Goal: Task Accomplishment & Management: Use online tool/utility

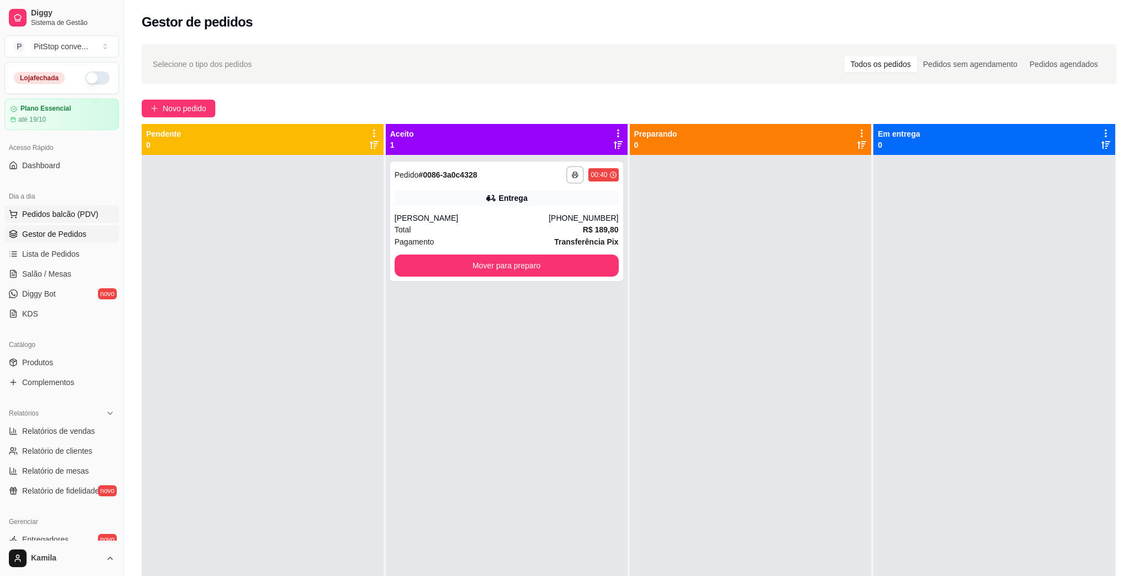
scroll to position [169, 0]
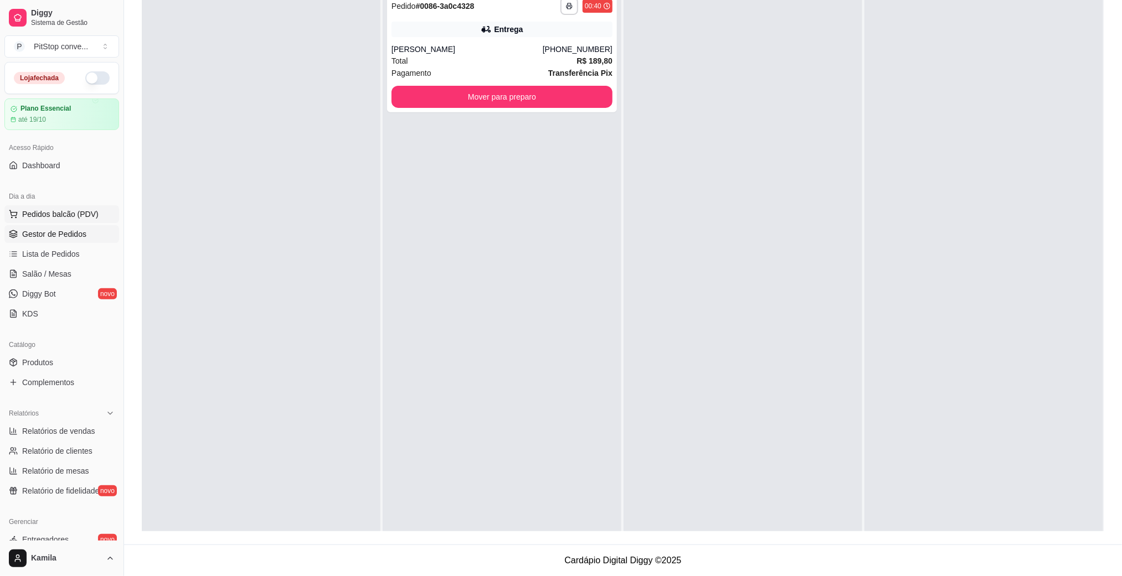
click at [78, 216] on span "Pedidos balcão (PDV)" at bounding box center [60, 214] width 76 height 11
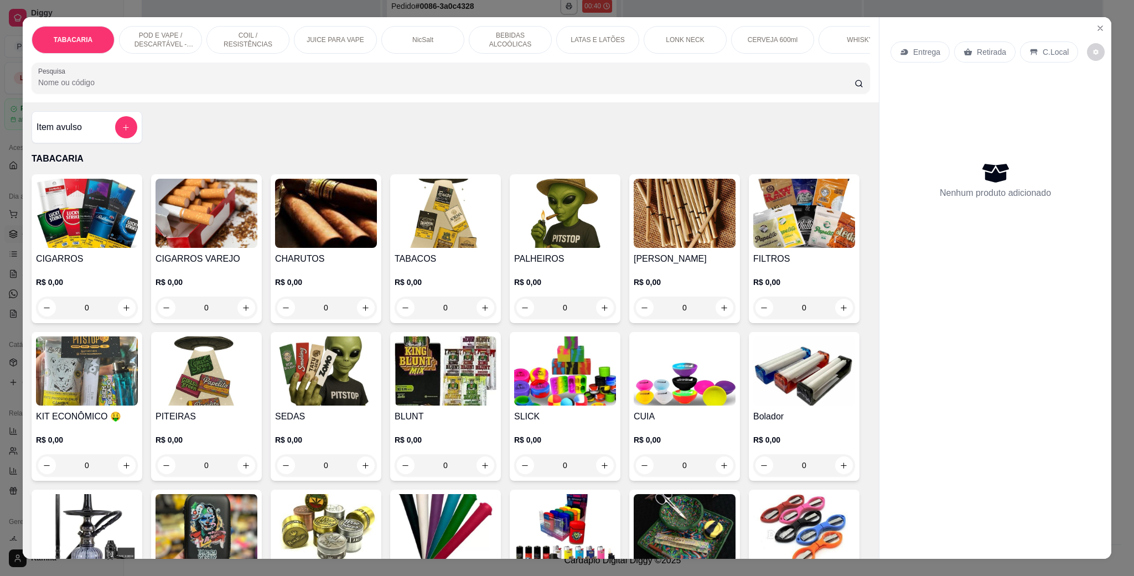
click at [750, 29] on div "CERVEJA 600ml" at bounding box center [772, 40] width 83 height 28
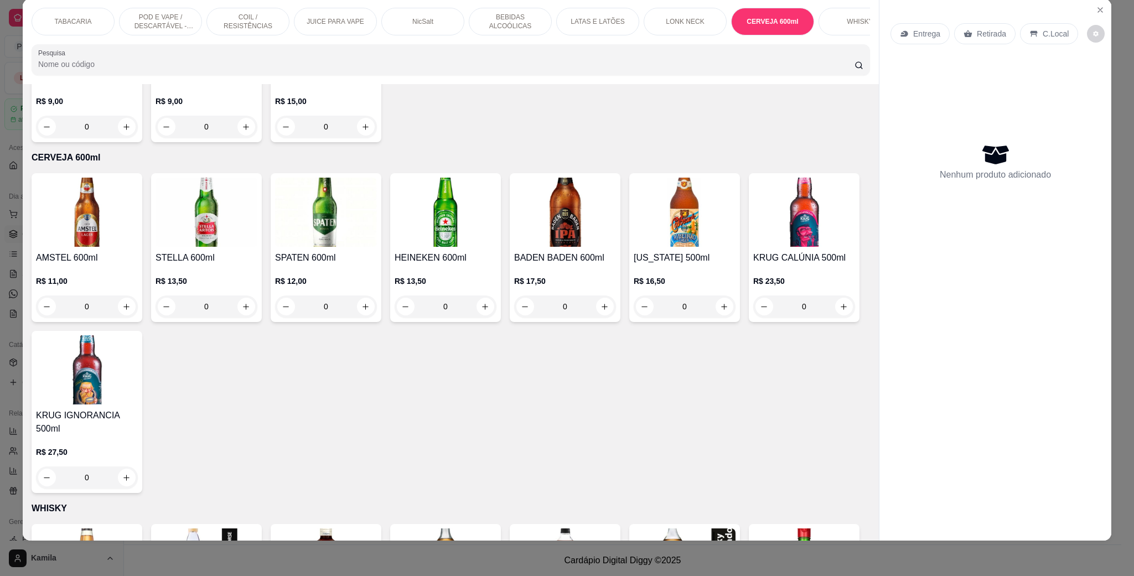
click at [662, 10] on div "LONK NECK" at bounding box center [685, 22] width 83 height 28
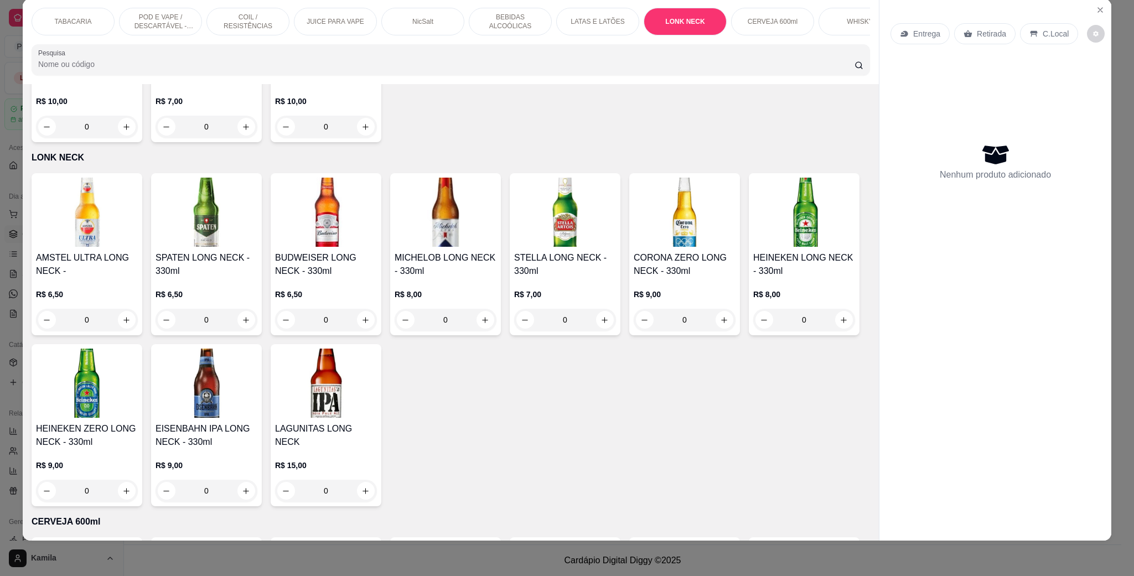
click at [128, 18] on p "POD E VAPE / DESCARTÁVEL - RECARREGAVEL" at bounding box center [160, 22] width 64 height 18
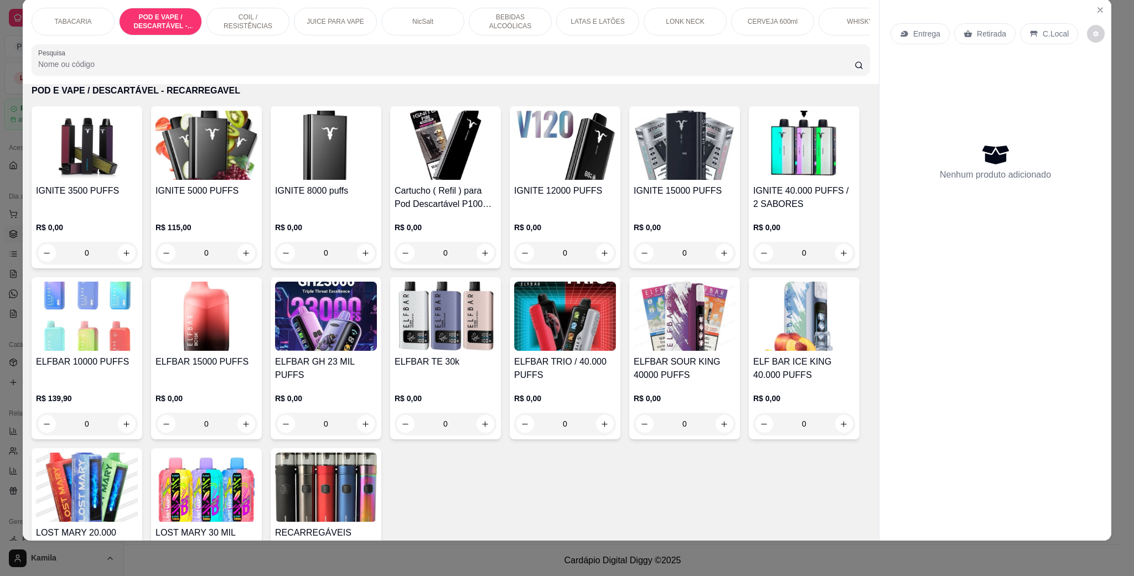
click at [658, 180] on img at bounding box center [685, 145] width 102 height 69
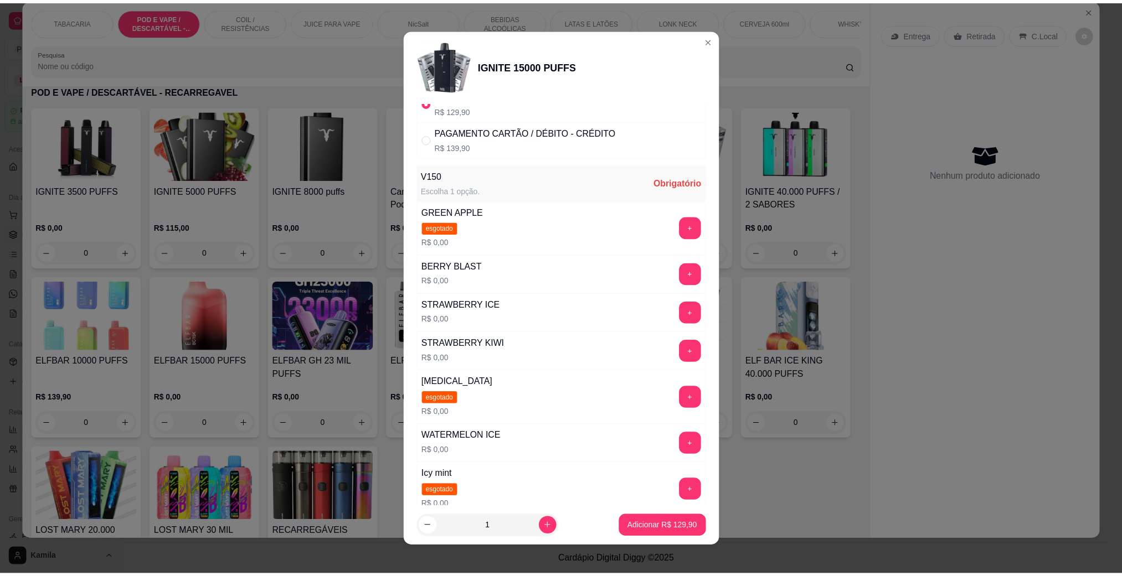
scroll to position [249, 0]
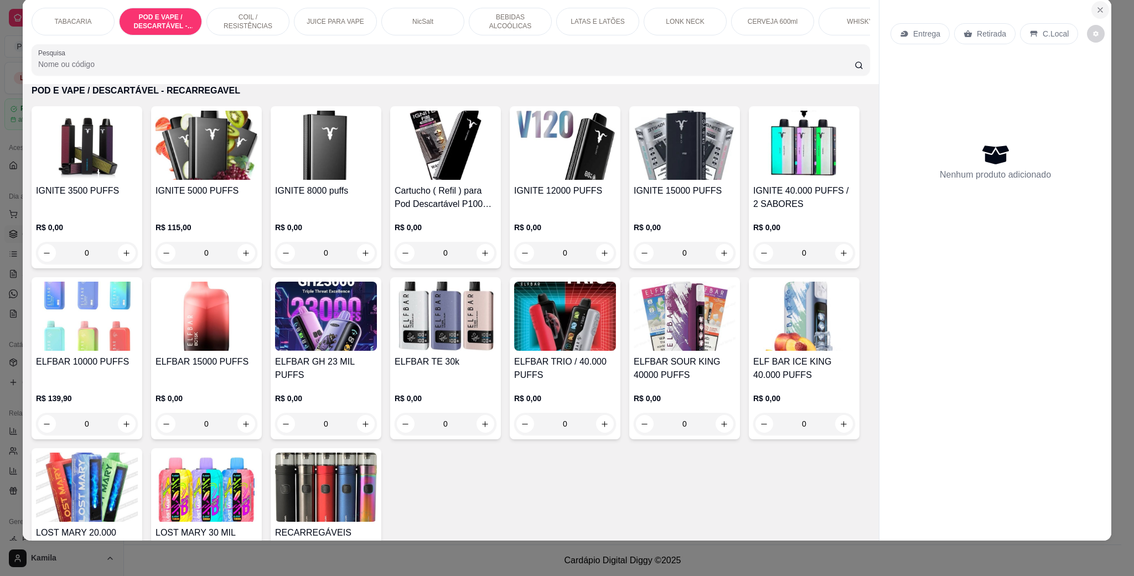
click at [1098, 12] on icon "Close" at bounding box center [1100, 10] width 9 height 9
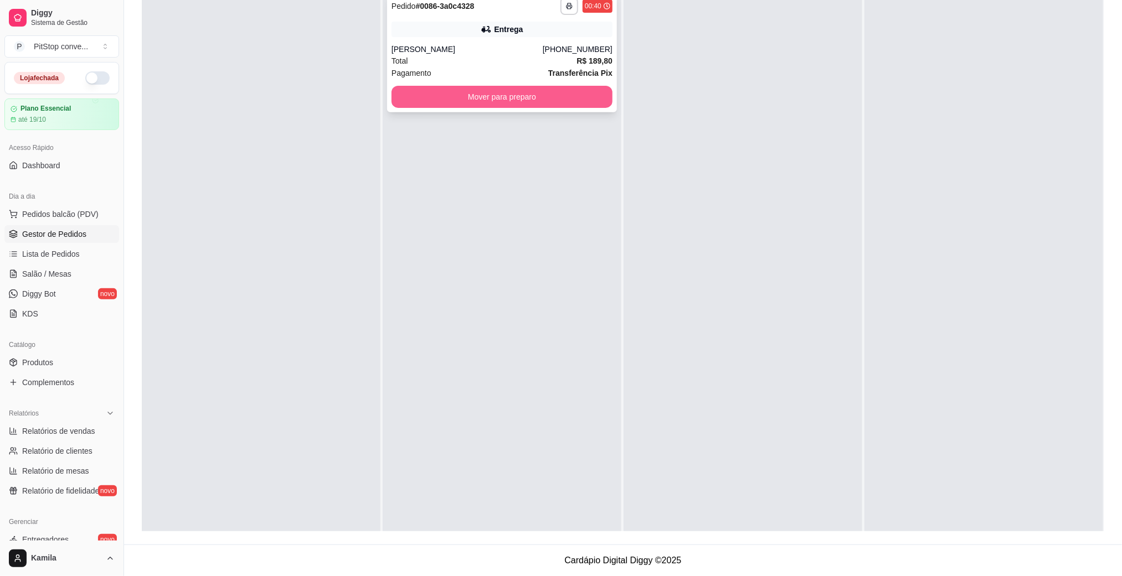
click at [592, 101] on button "Mover para preparo" at bounding box center [501, 97] width 221 height 22
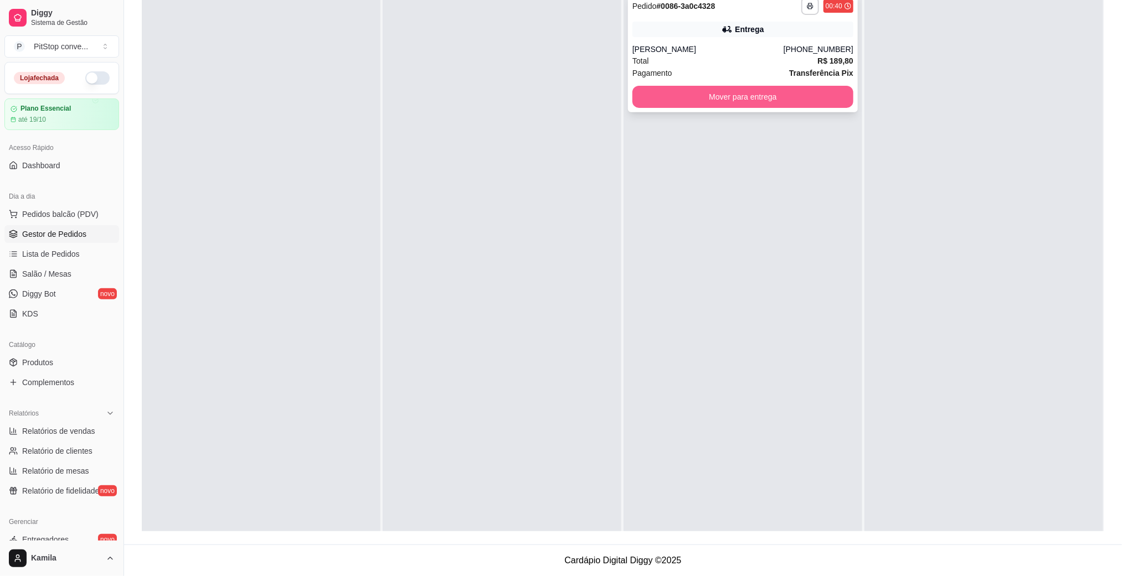
click at [762, 95] on button "Mover para entrega" at bounding box center [742, 97] width 221 height 22
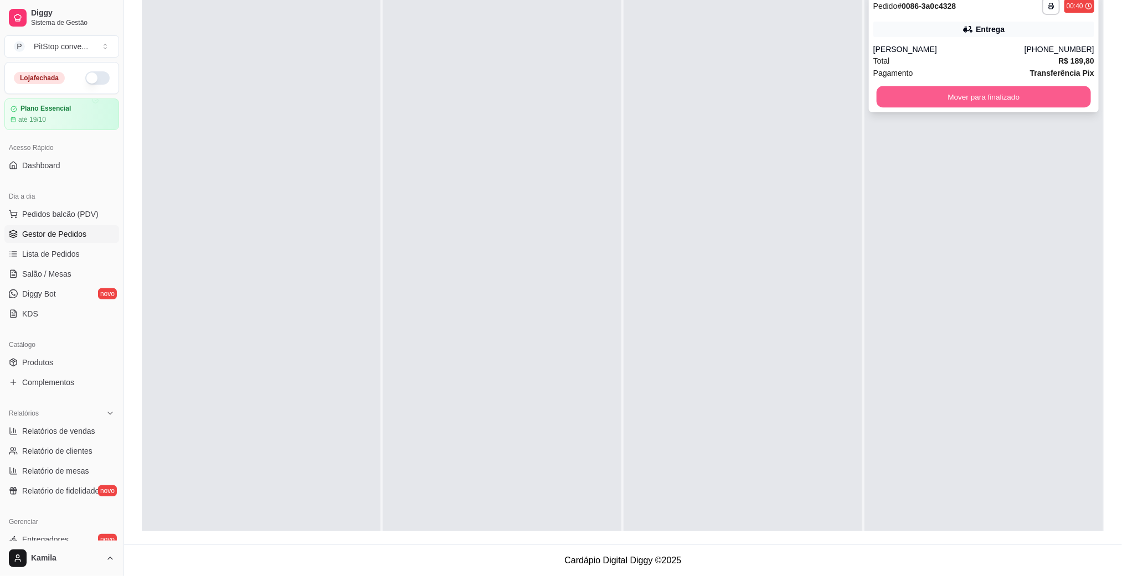
click at [947, 102] on button "Mover para finalizado" at bounding box center [983, 97] width 214 height 22
